Goal: Task Accomplishment & Management: Use online tool/utility

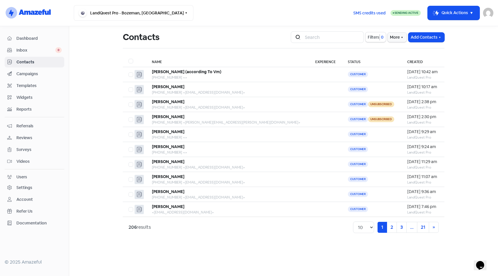
click at [42, 38] on span "Dashboard" at bounding box center [38, 38] width 45 height 6
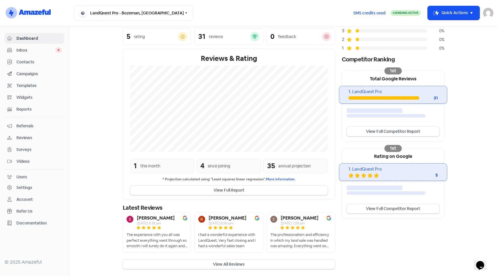
scroll to position [73, 0]
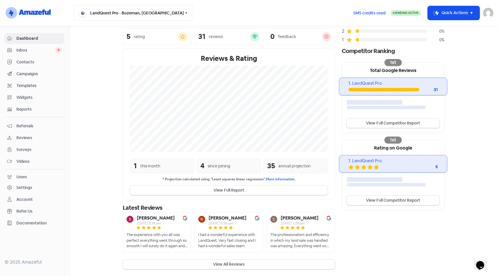
click at [157, 167] on div "this month" at bounding box center [150, 166] width 20 height 6
click at [221, 263] on button "View All Reviews" at bounding box center [229, 265] width 212 height 10
